Goal: Information Seeking & Learning: Learn about a topic

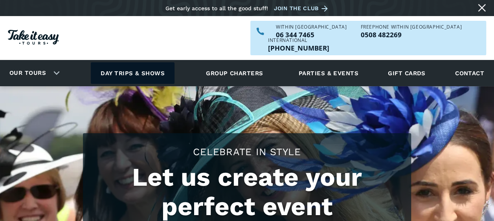
click at [147, 62] on link "Day trips & shows" at bounding box center [133, 73] width 84 height 22
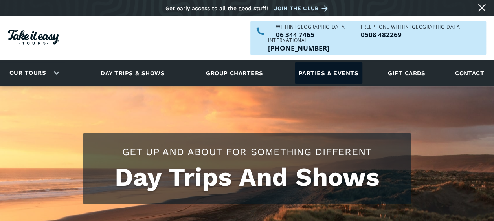
click at [327, 62] on link "Parties & events" at bounding box center [328, 73] width 68 height 22
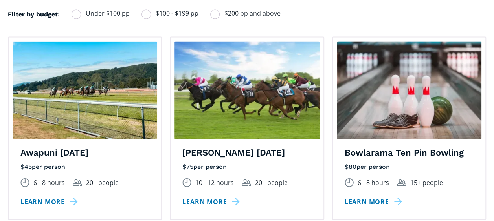
scroll to position [618, 0]
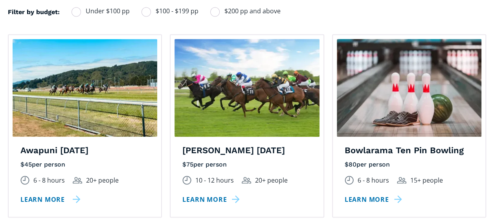
click at [46, 194] on link "Learn more" at bounding box center [50, 199] width 60 height 11
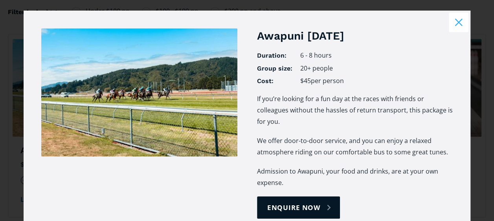
scroll to position [0, 0]
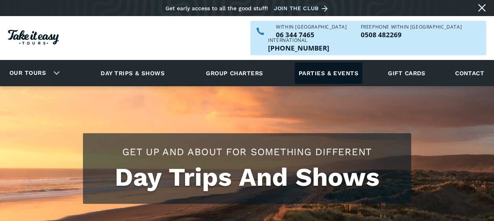
click at [325, 62] on link "Parties & events" at bounding box center [328, 73] width 68 height 22
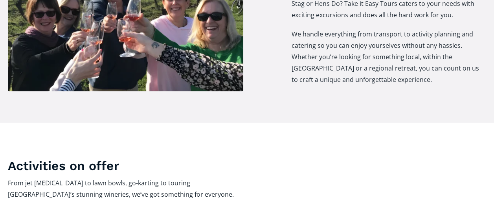
scroll to position [369, 0]
